Goal: Find specific page/section: Find specific page/section

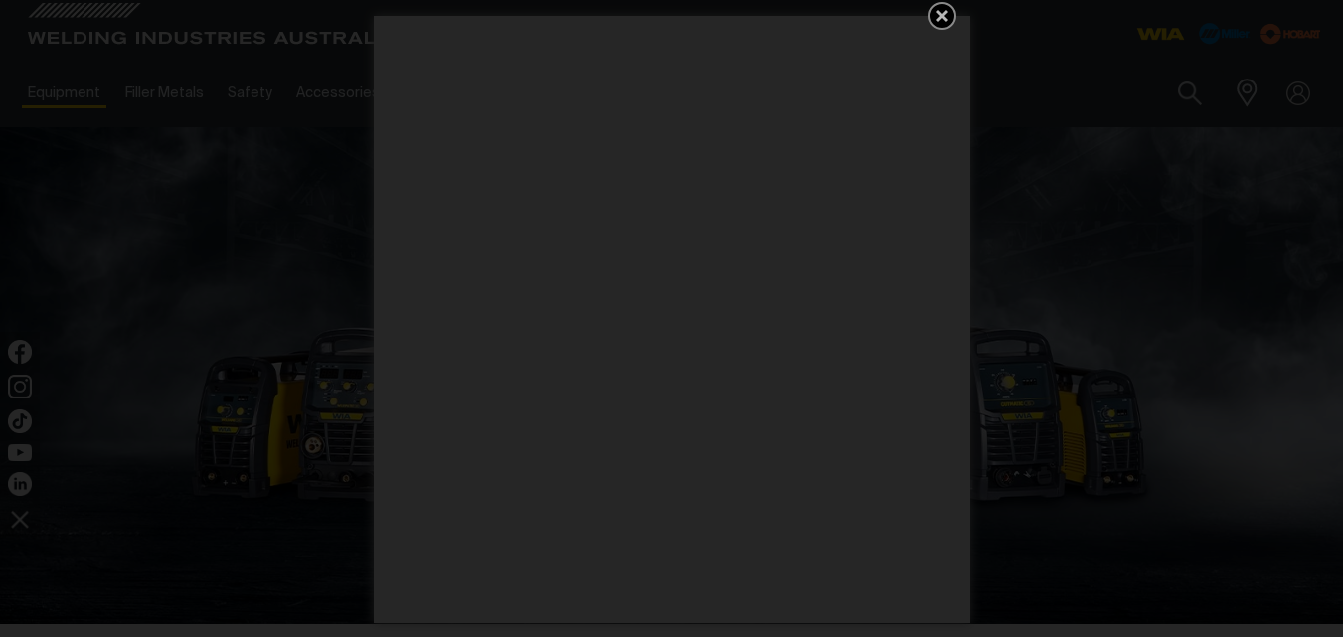
click at [940, 15] on icon "Get 5 WIA Welding Guides Free!" at bounding box center [943, 16] width 12 height 12
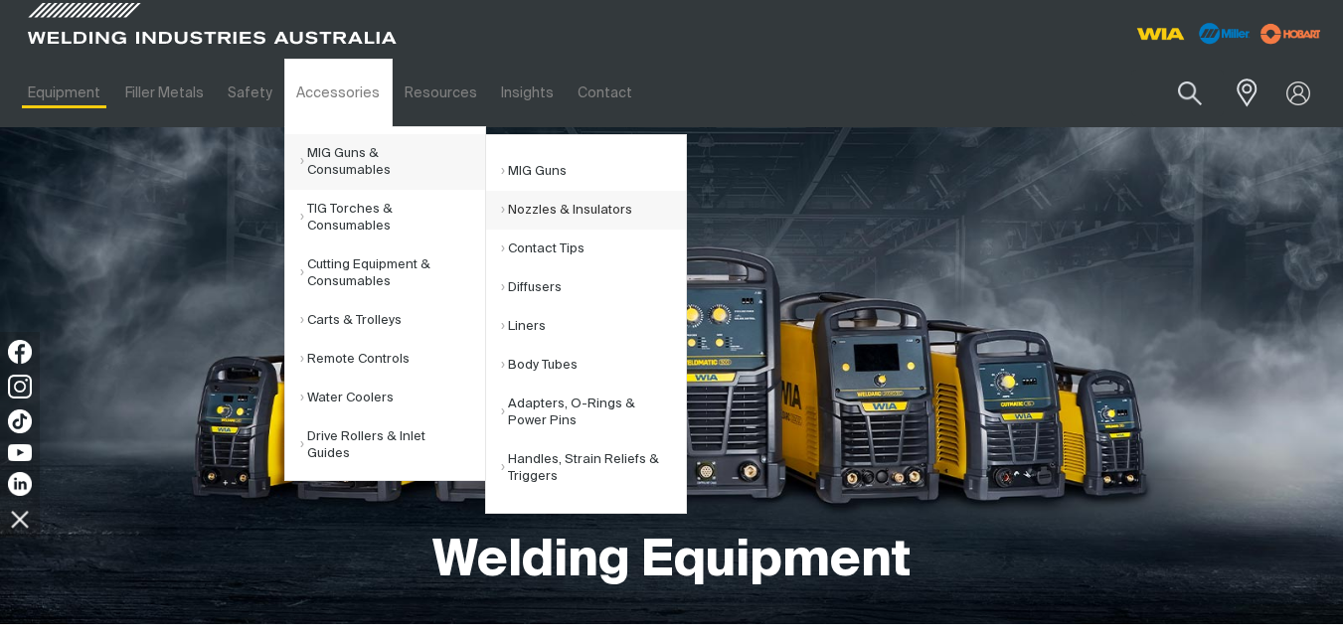
click at [562, 202] on link "Nozzles & Insulators" at bounding box center [593, 210] width 185 height 39
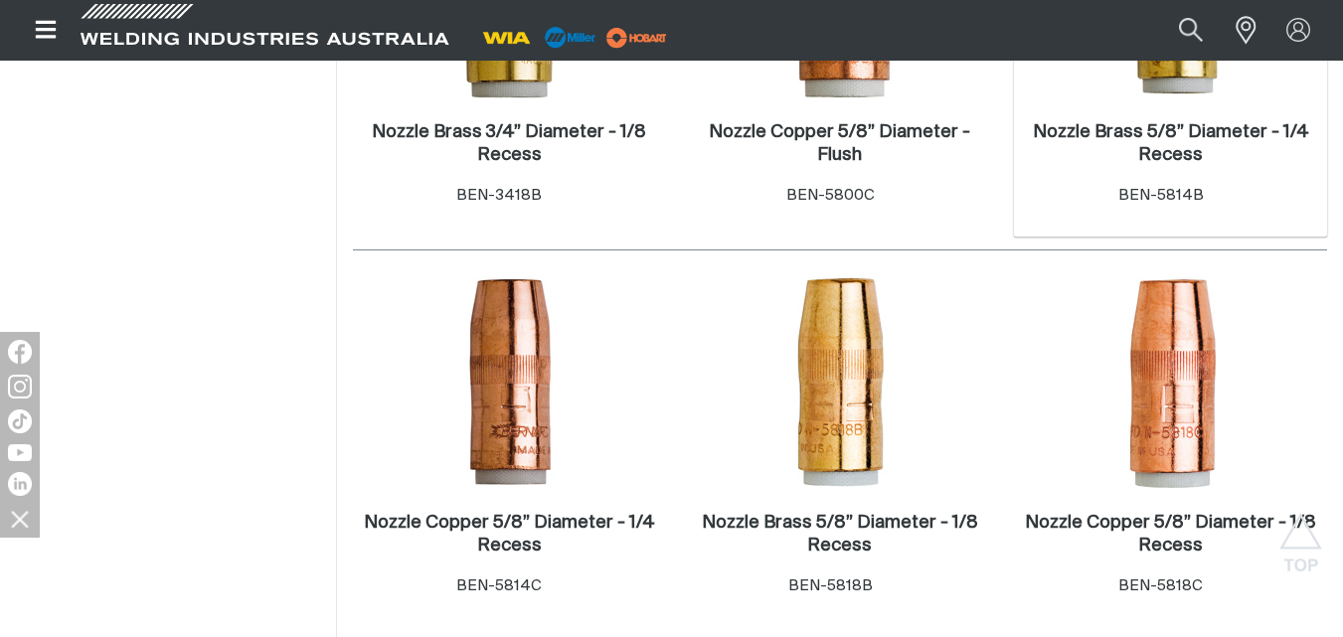
scroll to position [3202, 0]
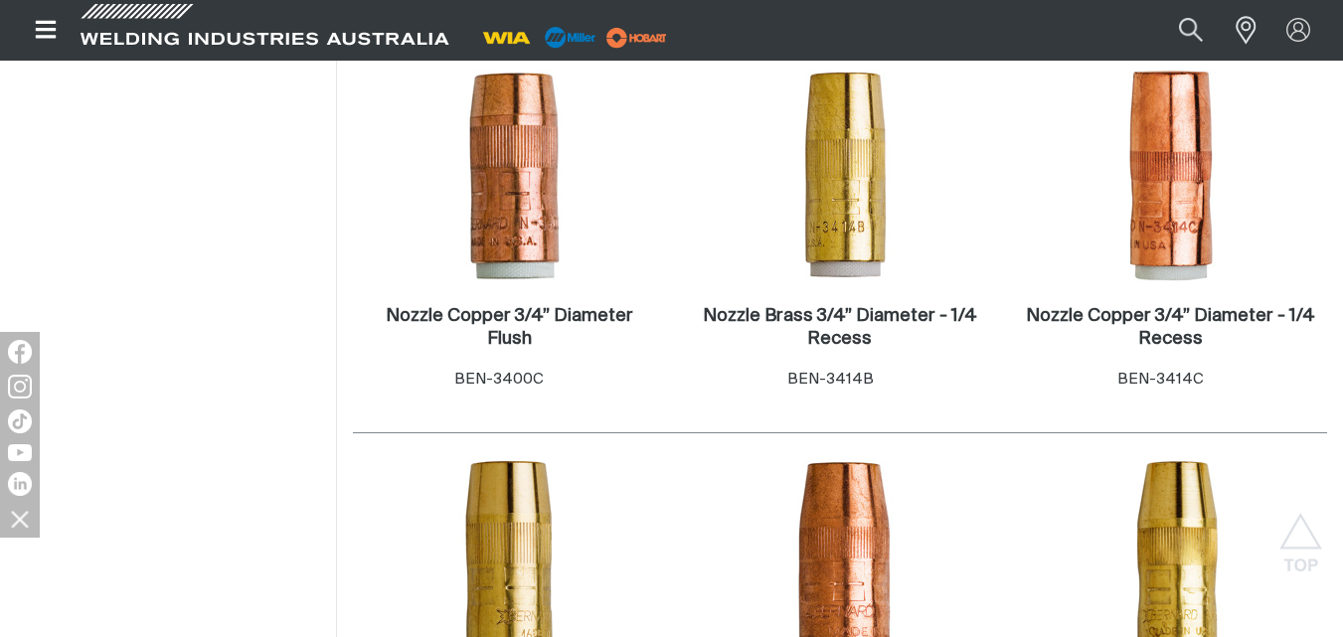
scroll to position [2629, 0]
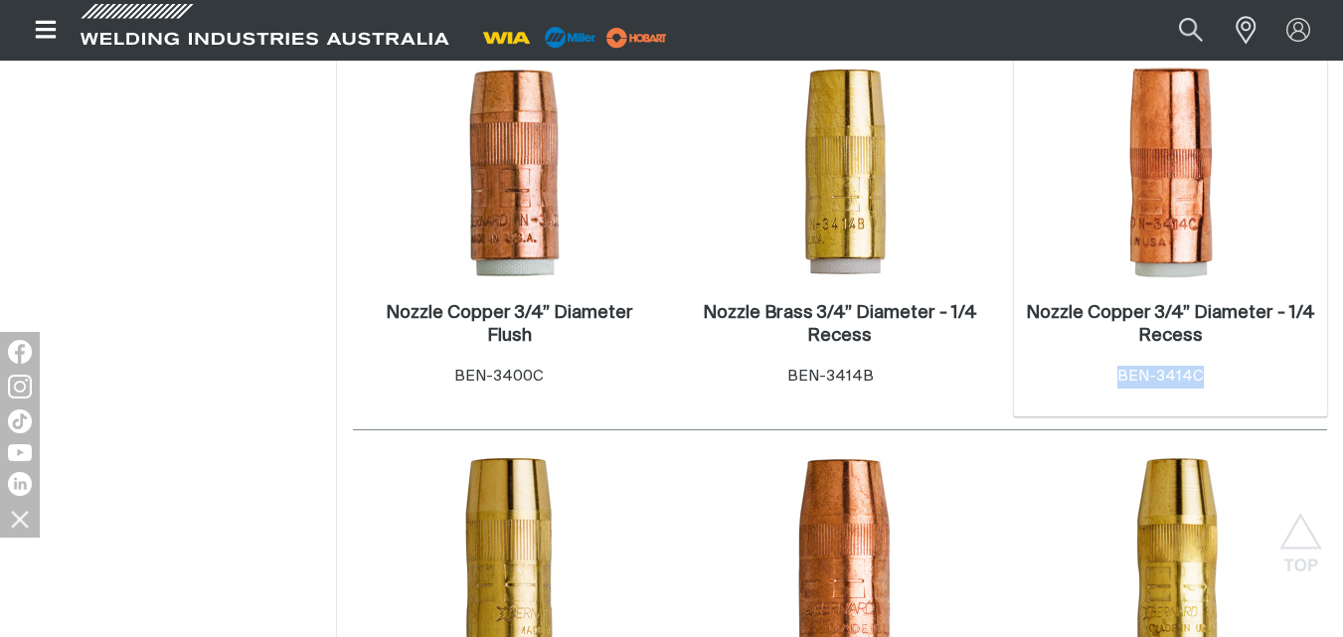
drag, startPoint x: 1204, startPoint y: 379, endPoint x: 1124, endPoint y: 385, distance: 80.8
click at [1124, 385] on div "Item No. BEN-3414C" at bounding box center [1171, 377] width 106 height 23
copy span "BEN-3414C"
